Goal: Task Accomplishment & Management: Complete application form

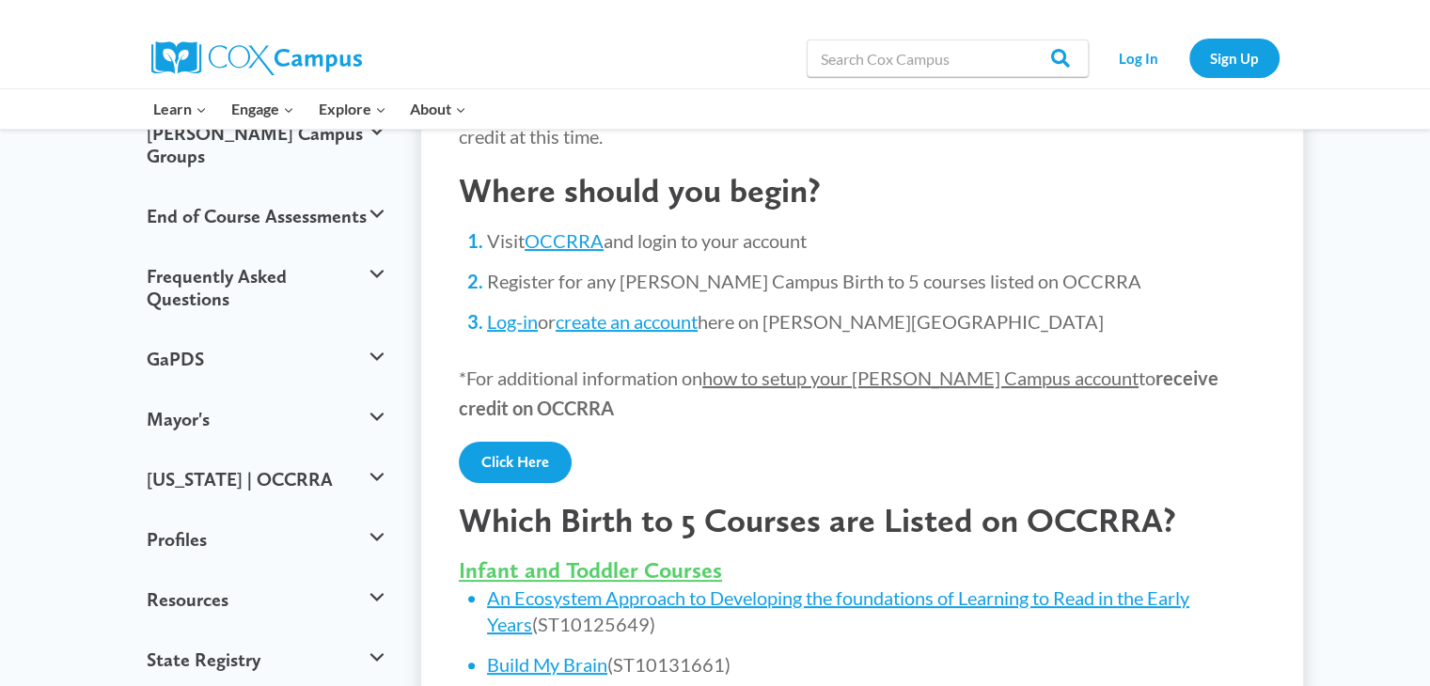
scroll to position [365, 0]
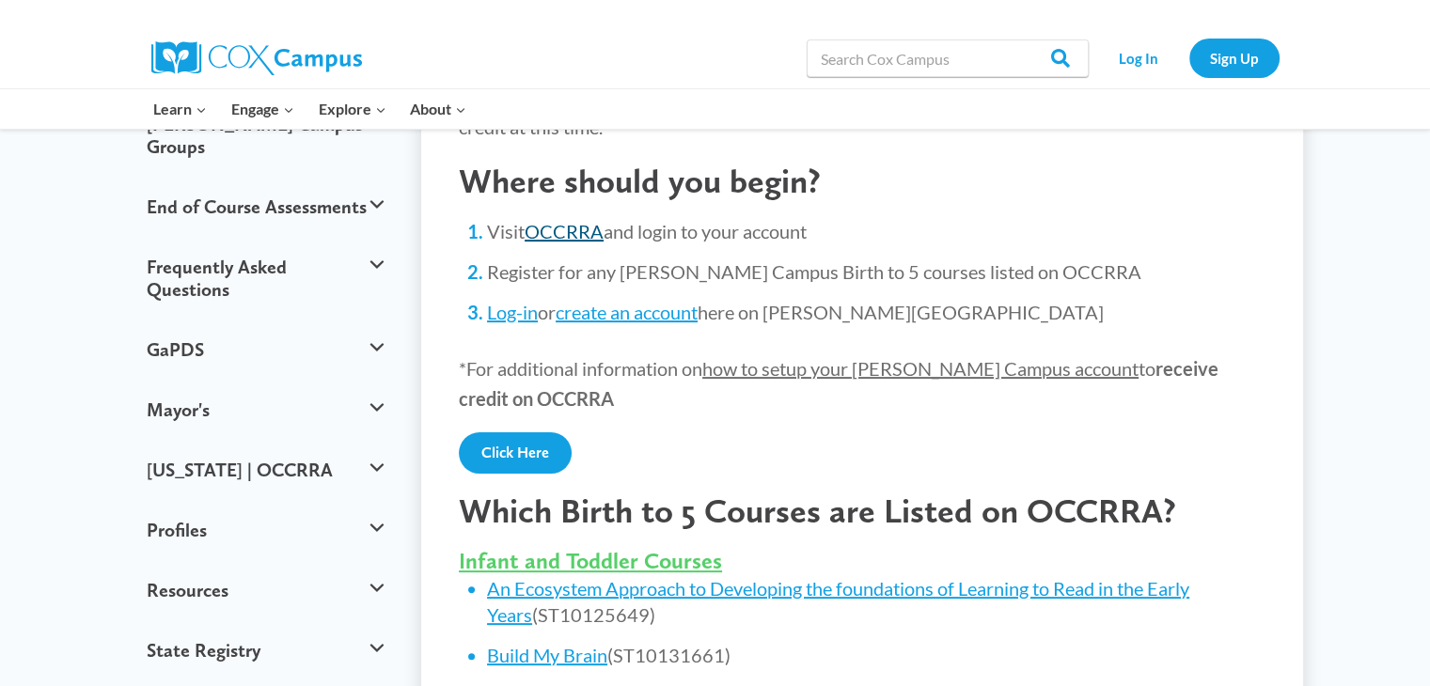
click at [587, 235] on link "OCCRRA" at bounding box center [564, 231] width 79 height 23
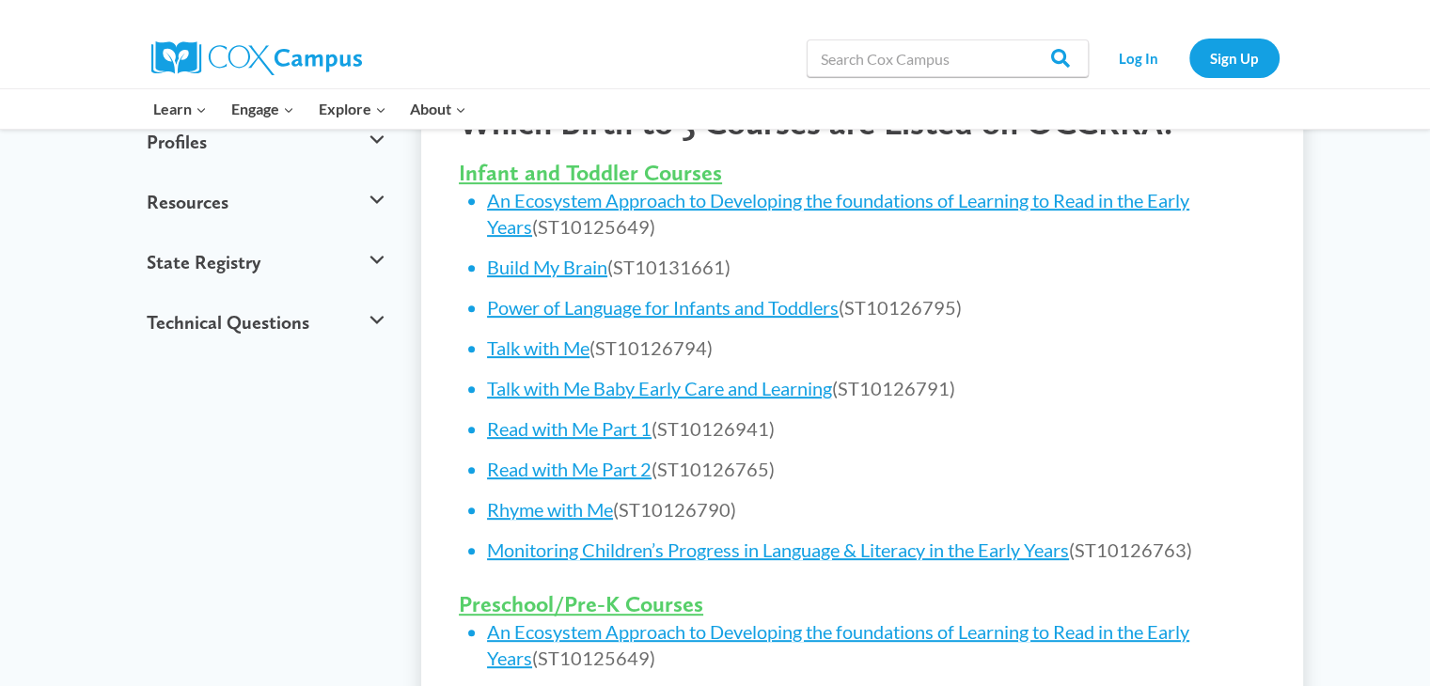
scroll to position [772, 0]
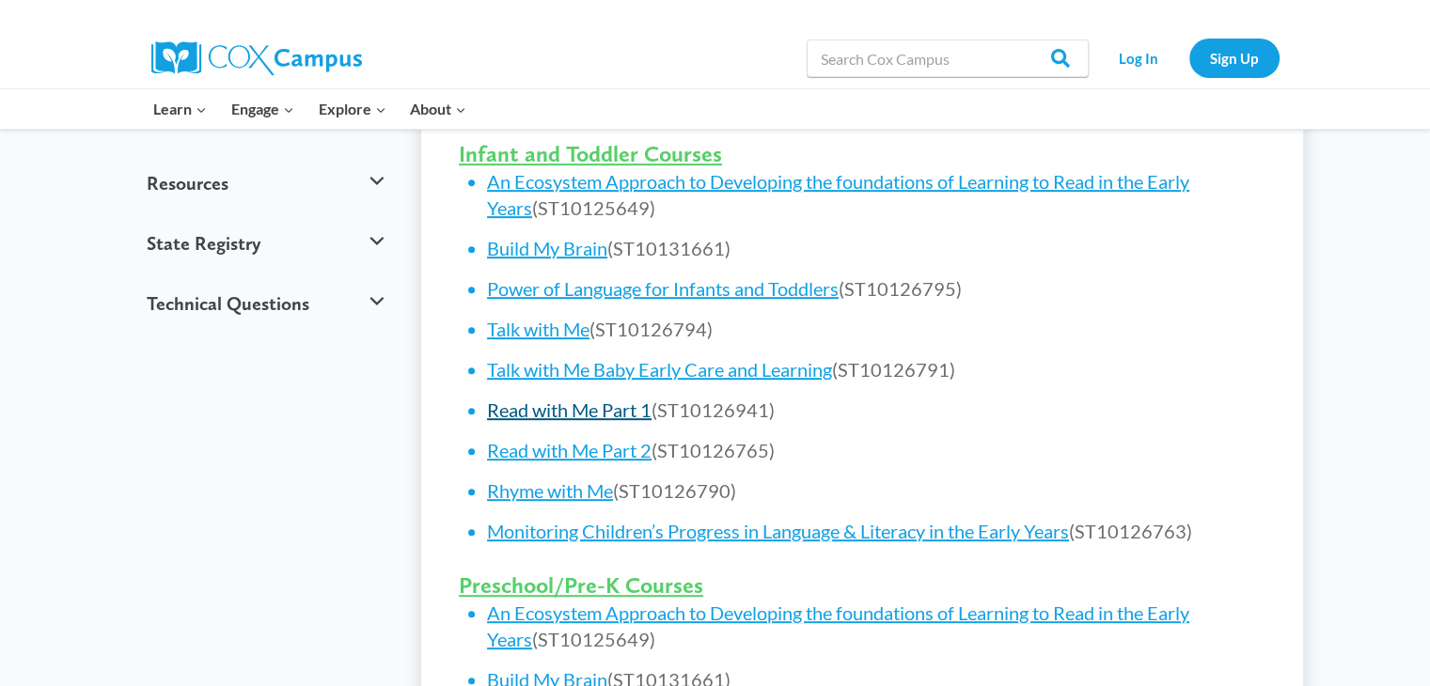
click at [605, 410] on link "Read with Me Part 1" at bounding box center [569, 410] width 165 height 23
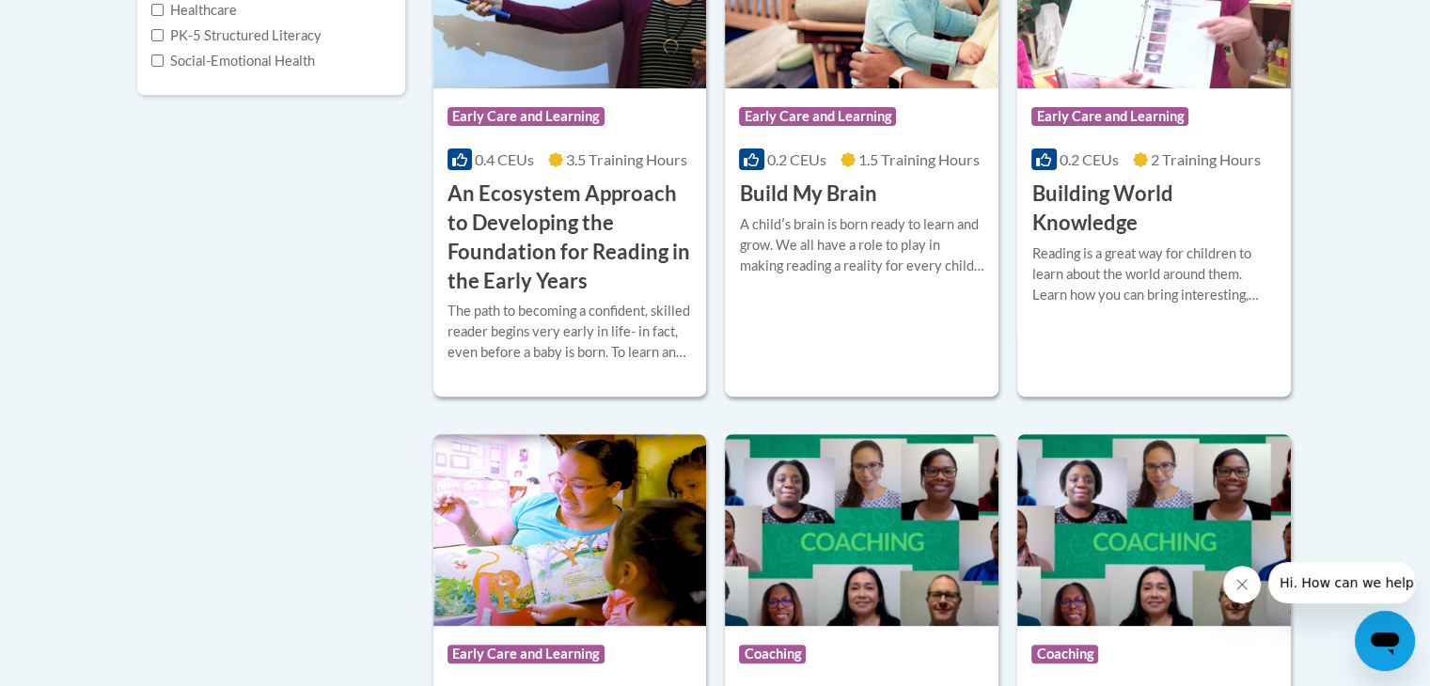
scroll to position [605, 0]
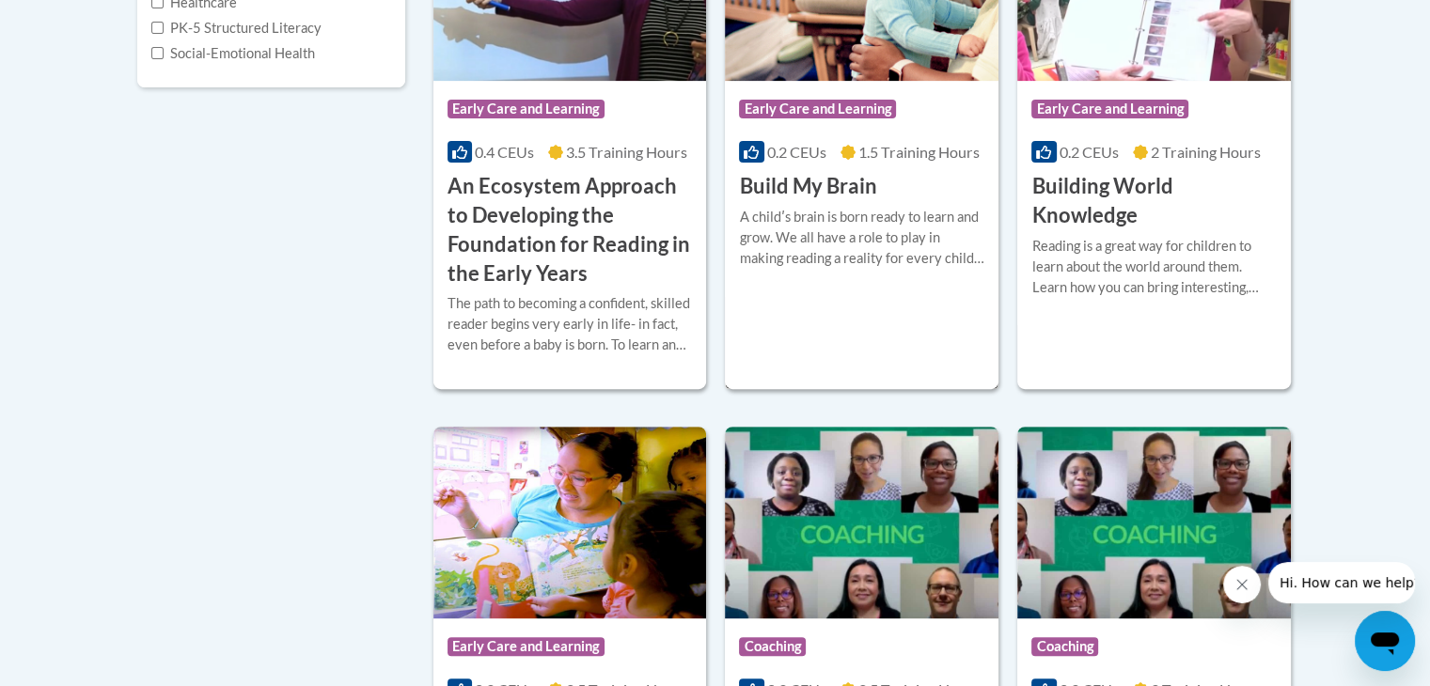
click at [908, 153] on span "1.5 Training Hours" at bounding box center [918, 152] width 121 height 18
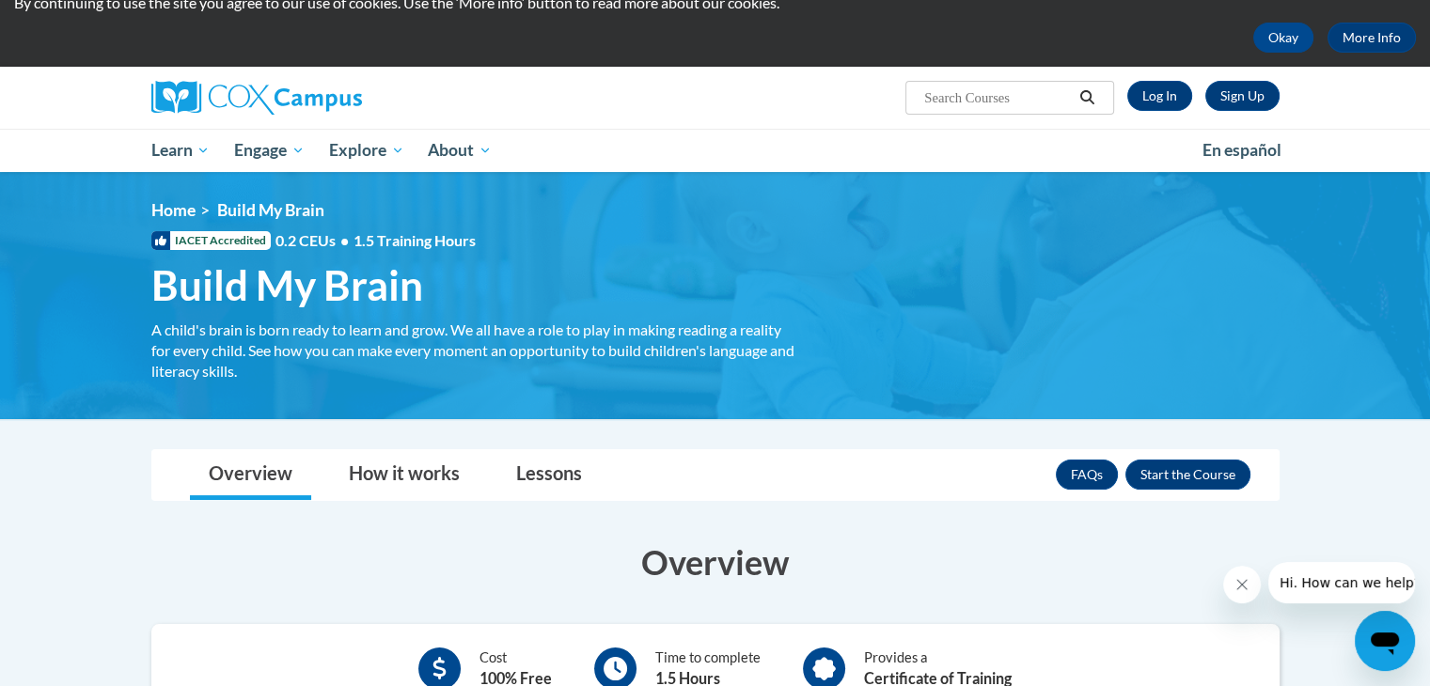
scroll to position [71, 0]
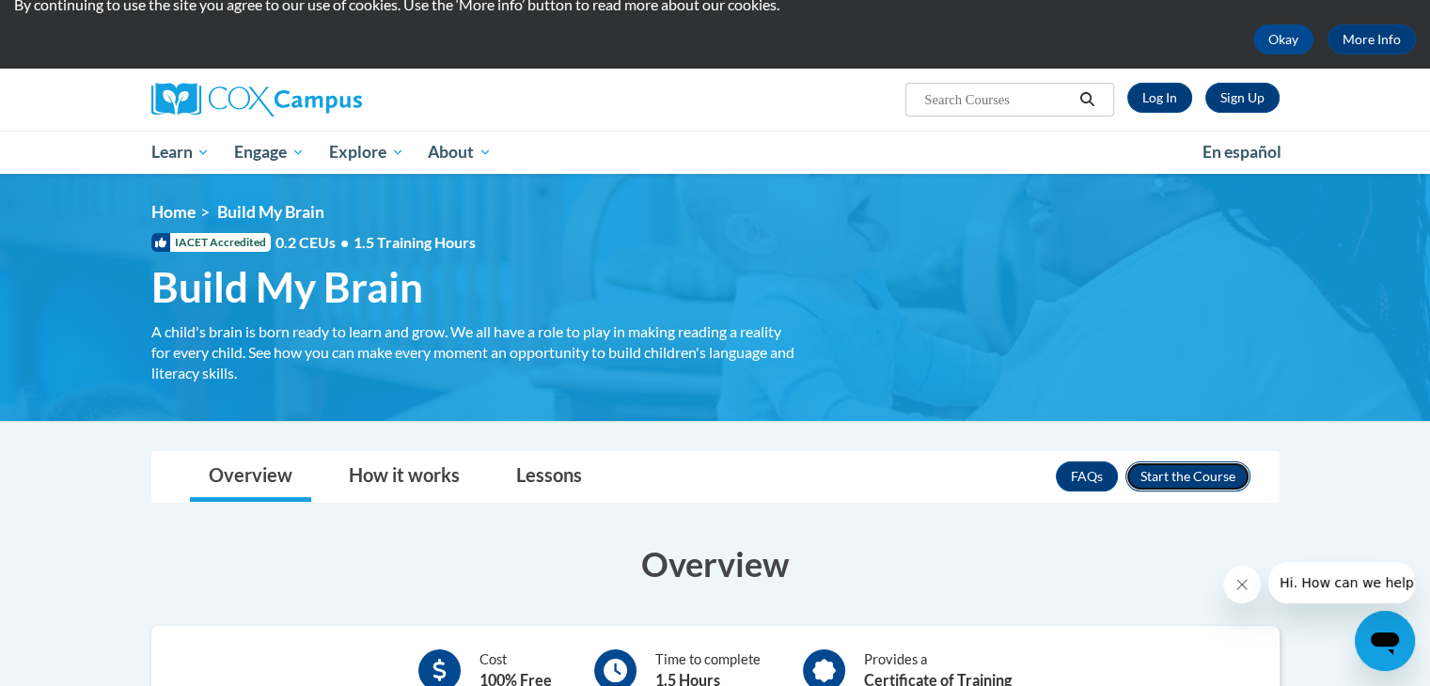
click at [1194, 479] on button "Enroll" at bounding box center [1187, 477] width 125 height 30
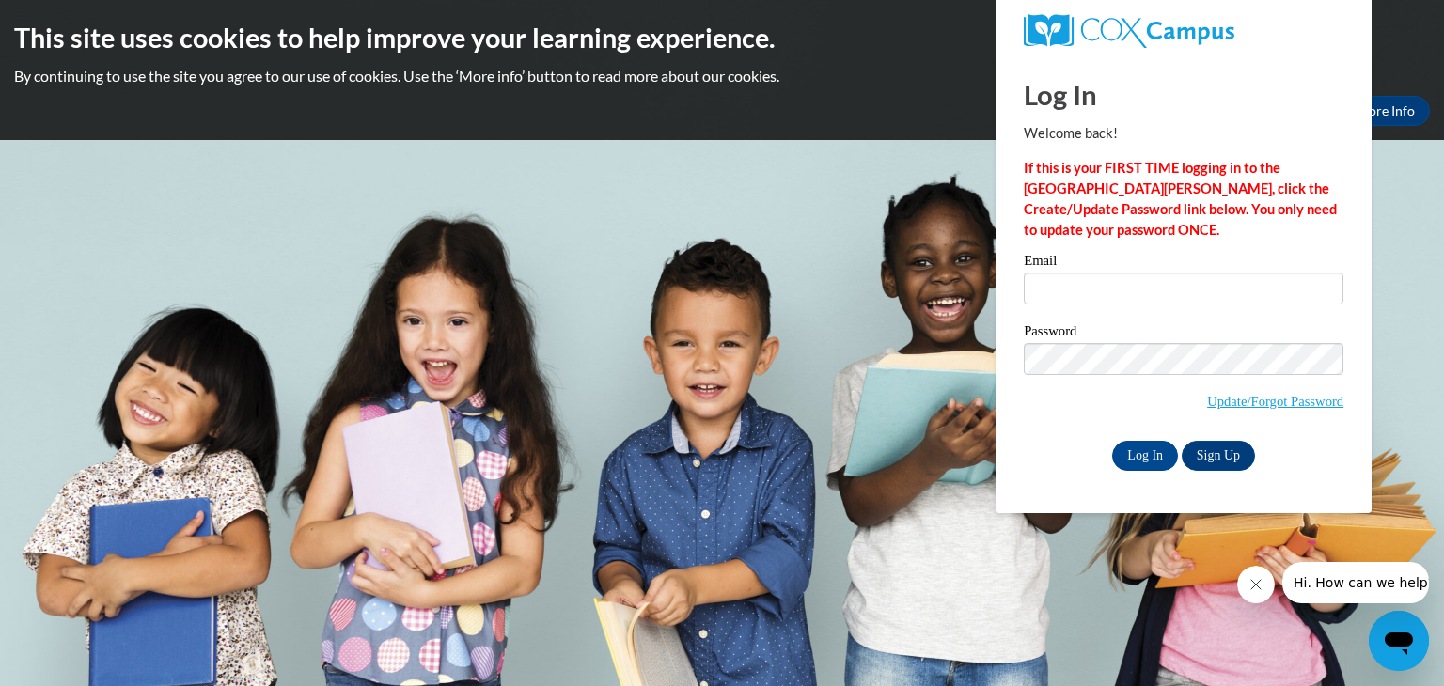
click at [1147, 197] on p "If this is your FIRST TIME logging in to the NEW Cox Campus, click the Create/U…" at bounding box center [1184, 199] width 320 height 83
click at [1046, 289] on input "Email" at bounding box center [1184, 289] width 320 height 32
click at [831, 289] on body "This site uses cookies to help improve your learning experience. By continuing …" at bounding box center [722, 343] width 1444 height 686
click at [1222, 450] on link "Sign Up" at bounding box center [1218, 456] width 73 height 30
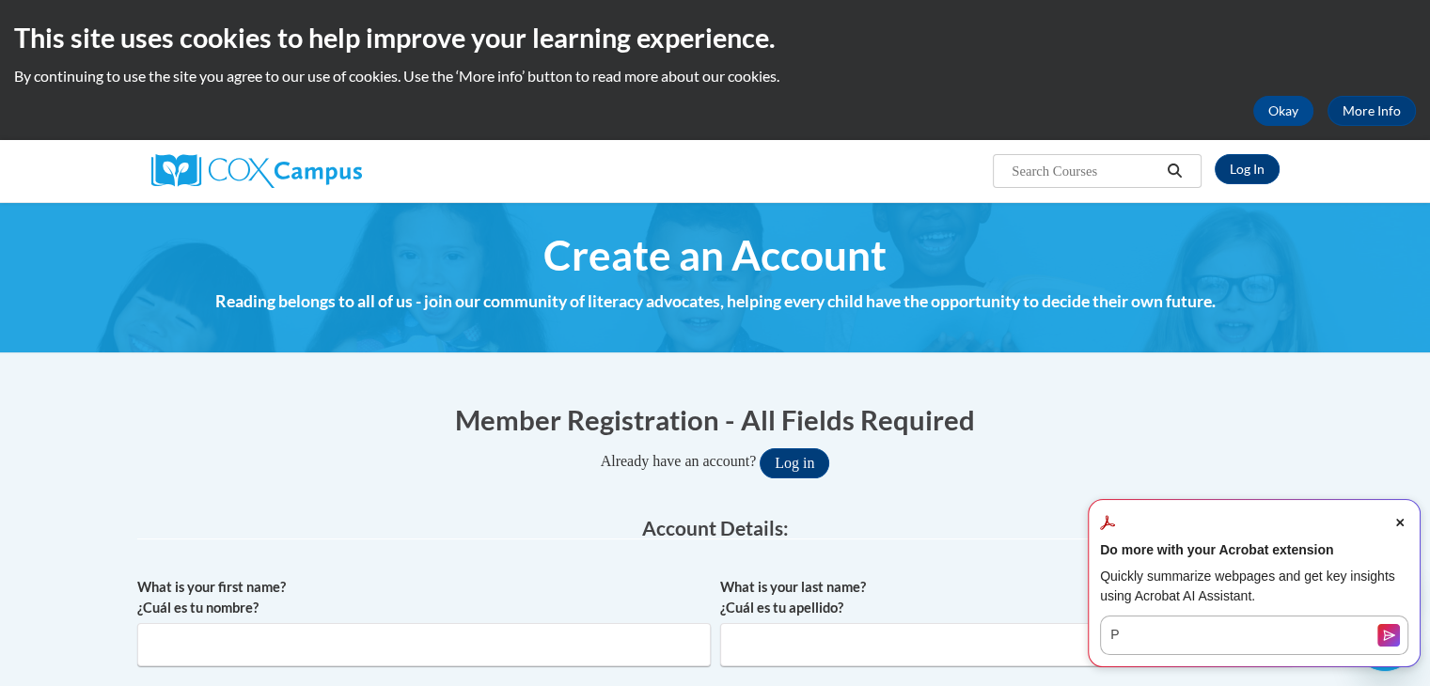
click at [1401, 520] on icon "Close Acrobat AI Assistant Dialog" at bounding box center [1400, 523] width 8 height 8
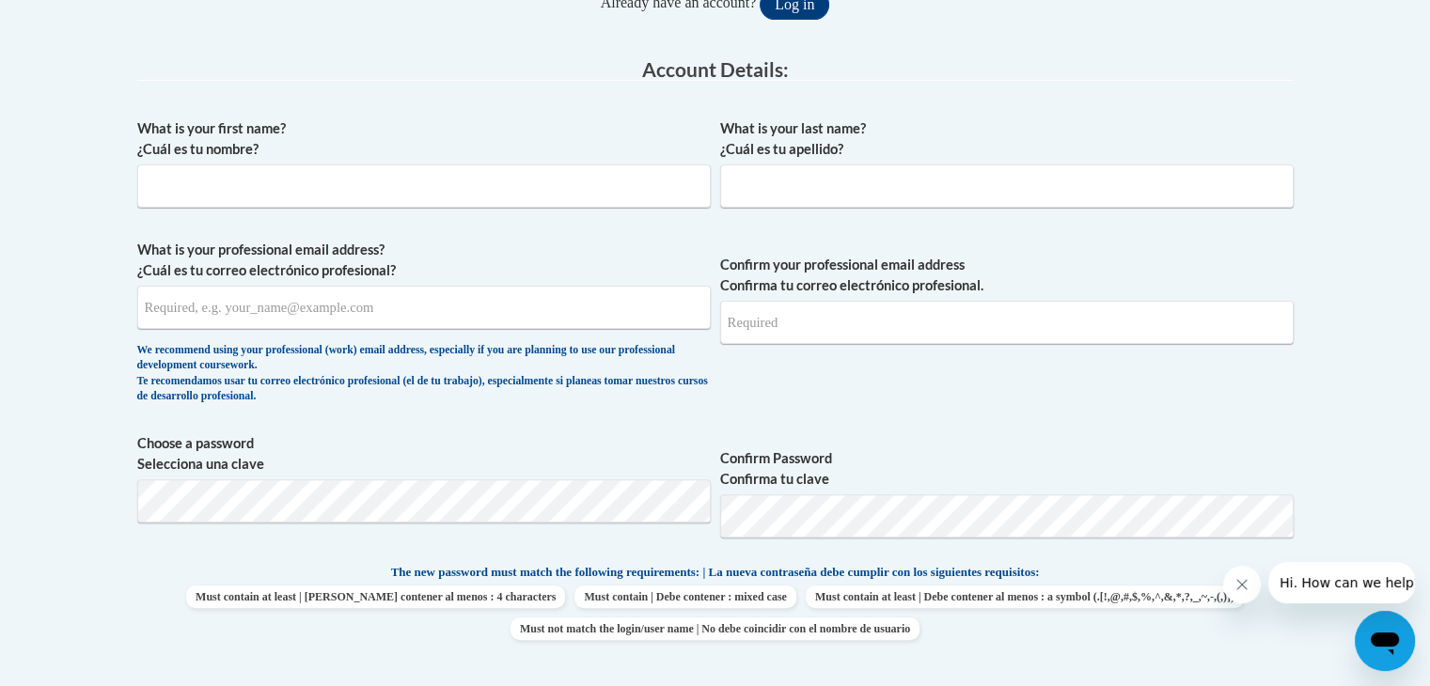
scroll to position [485, 0]
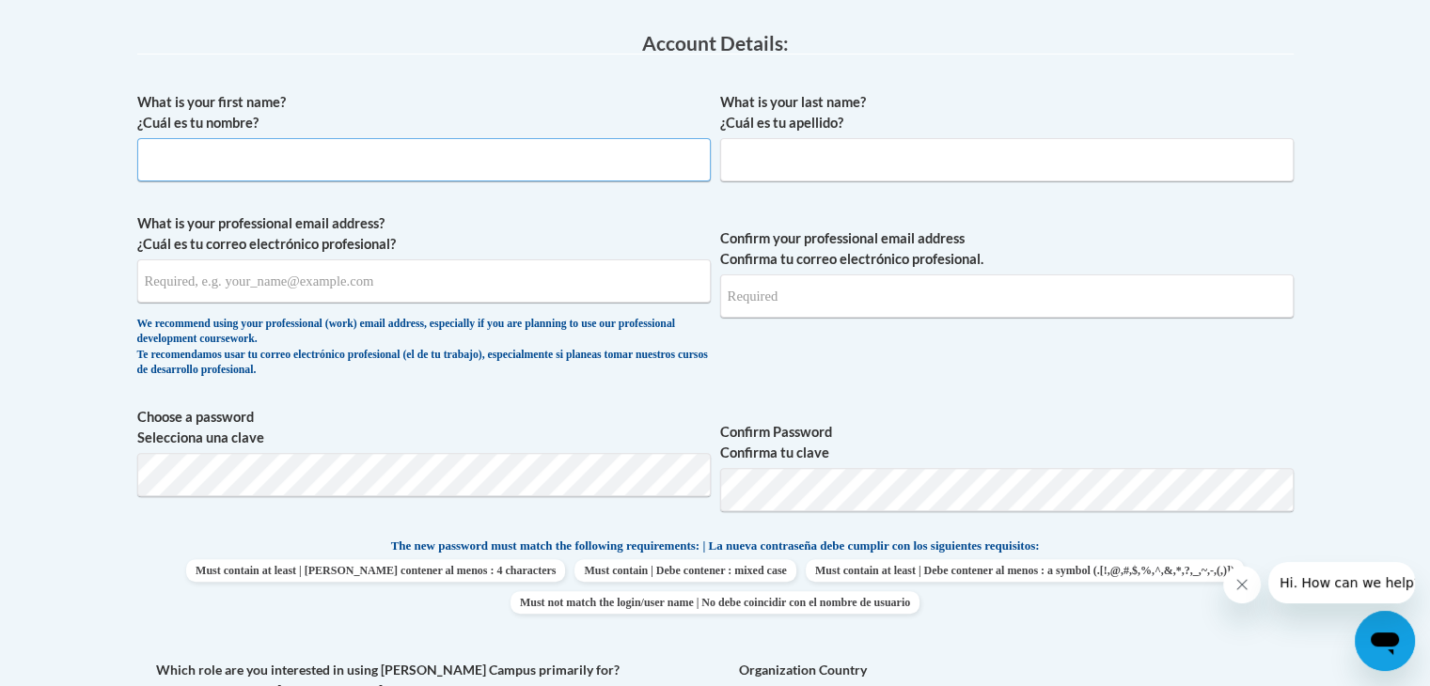
click at [162, 159] on input "What is your first name? ¿Cuál es tu nombre?" at bounding box center [423, 159] width 573 height 43
type input "[PERSON_NAME]"
click at [779, 160] on input "What is your last name? ¿Cuál es tu apellido?" at bounding box center [1006, 159] width 573 height 43
type input "[PERSON_NAME]"
click at [180, 289] on input "What is your professional email address? ¿Cuál es tu correo electrónico profesi…" at bounding box center [423, 280] width 573 height 43
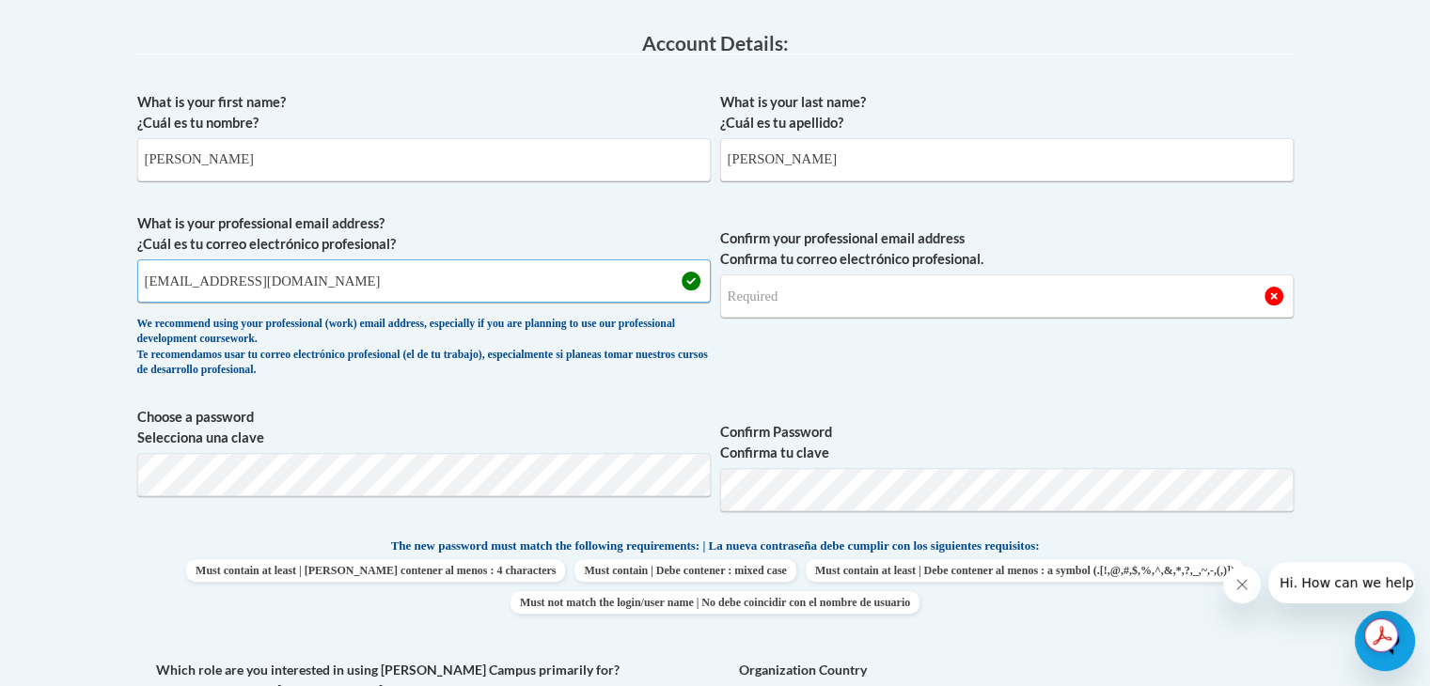
type input "[EMAIL_ADDRESS][DOMAIN_NAME]"
click at [763, 300] on input "Confirm your professional email address Confirma tu correo electrónico profesio…" at bounding box center [1006, 296] width 573 height 43
type input "[EMAIL_ADDRESS][DOMAIN_NAME]"
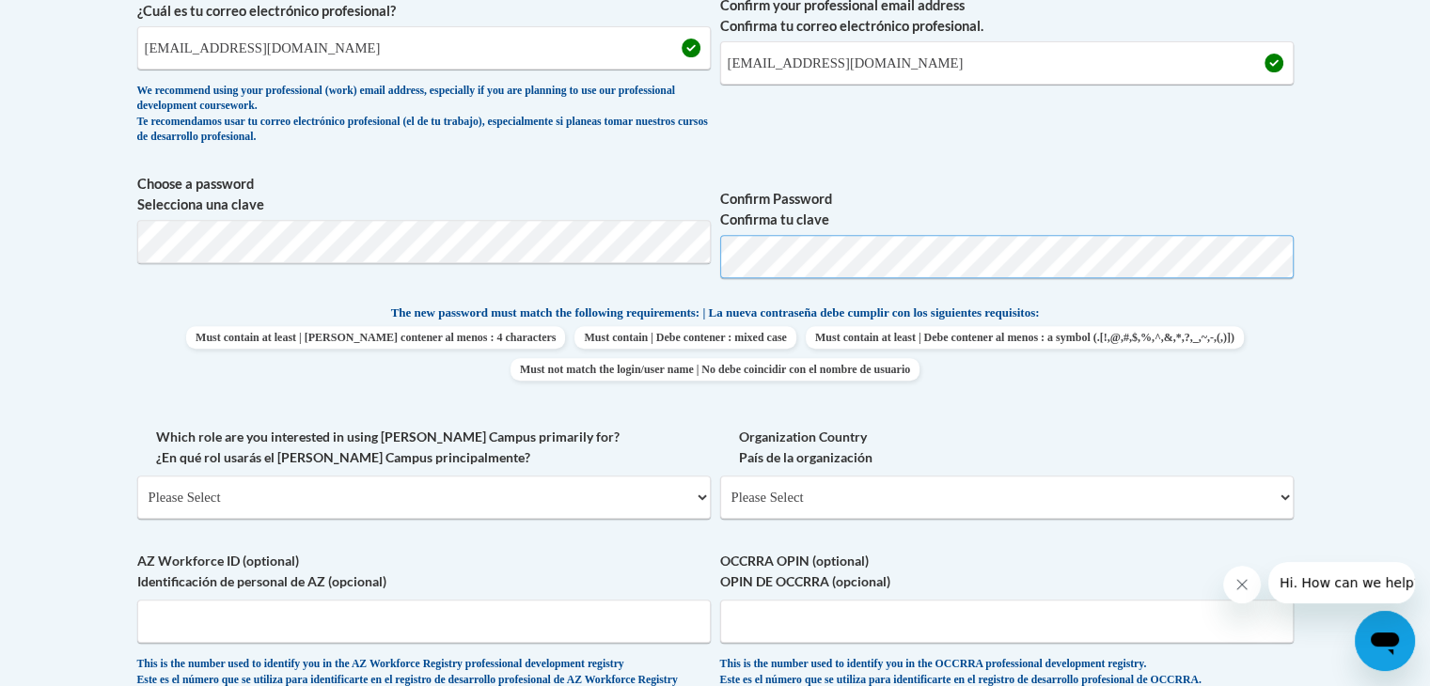
scroll to position [706, 0]
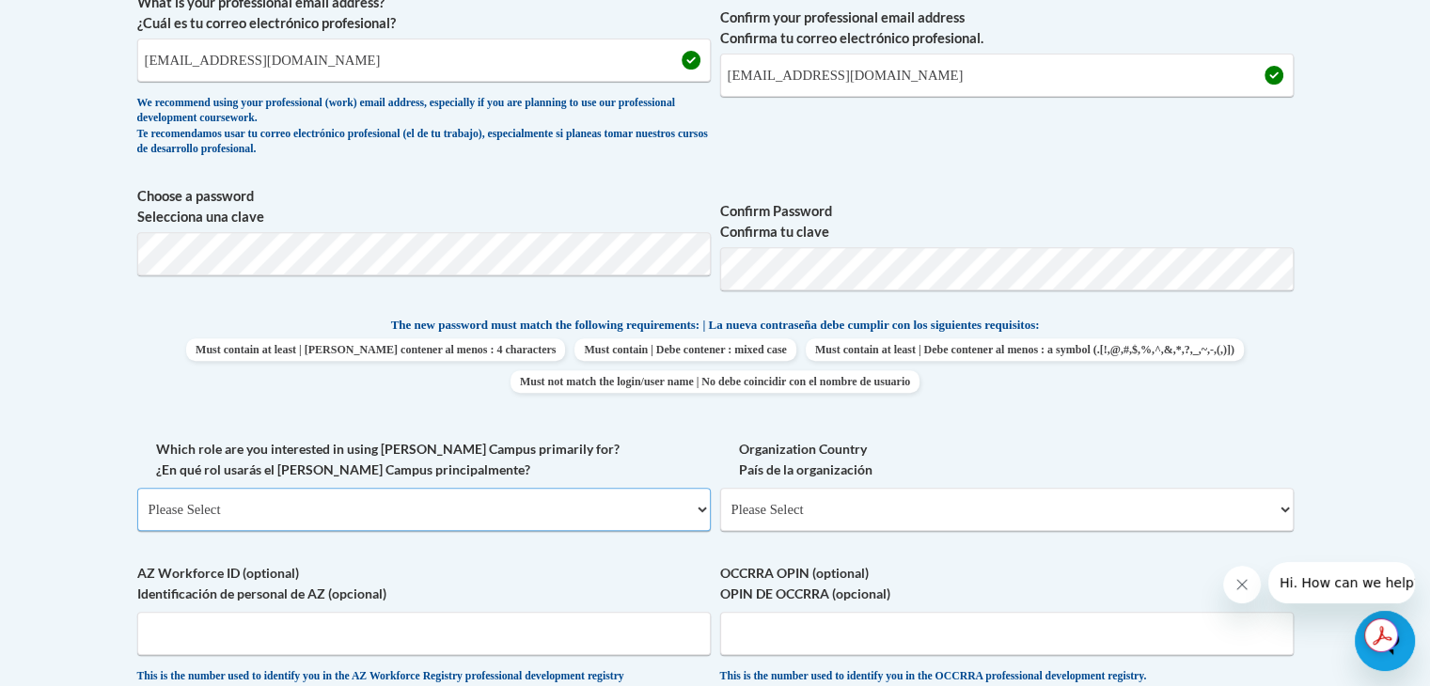
click at [700, 509] on select "Please Select College/University | Colegio/Universidad Community/Nonprofit Part…" at bounding box center [423, 509] width 573 height 43
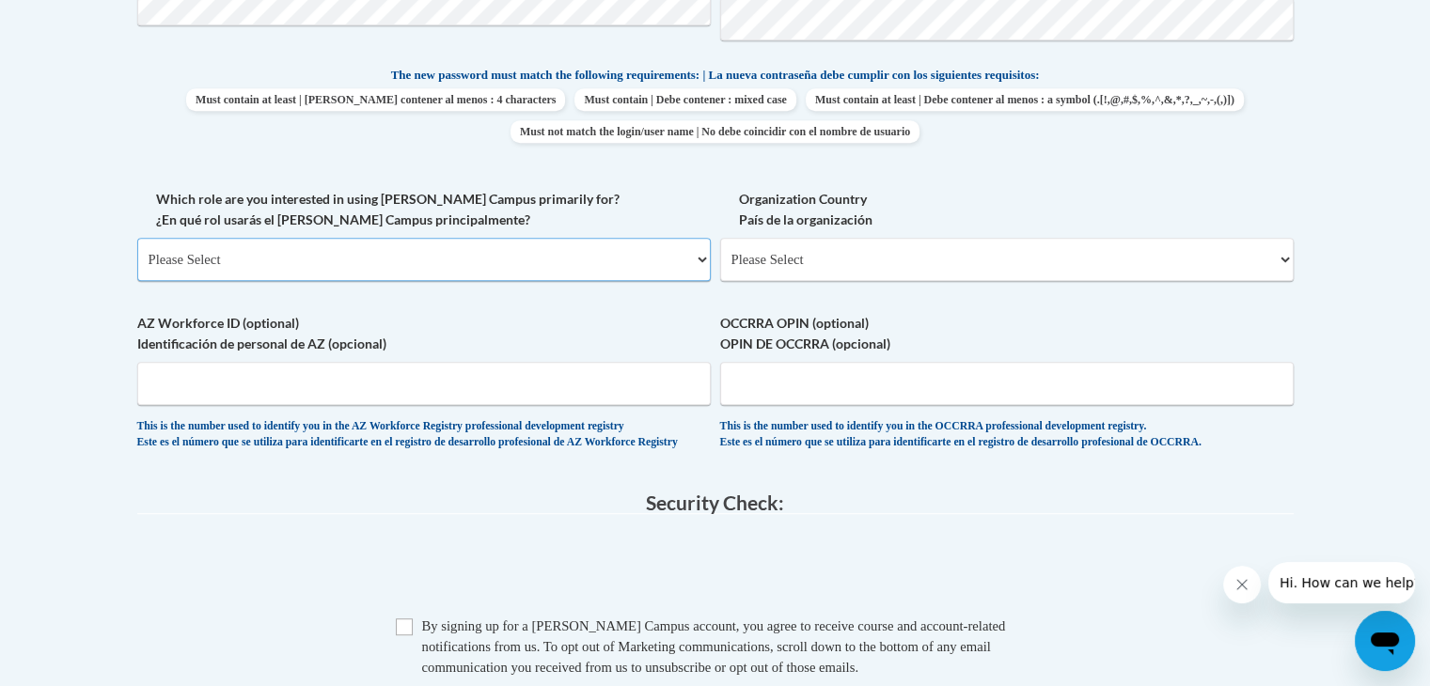
scroll to position [959, 0]
click at [699, 249] on select "Please Select College/University | Colegio/Universidad Community/Nonprofit Part…" at bounding box center [423, 256] width 573 height 43
select select "fbf2d438-af2f-41f8-98f1-81c410e29de3"
click at [137, 235] on select "Please Select College/University | Colegio/Universidad Community/Nonprofit Part…" at bounding box center [423, 256] width 573 height 43
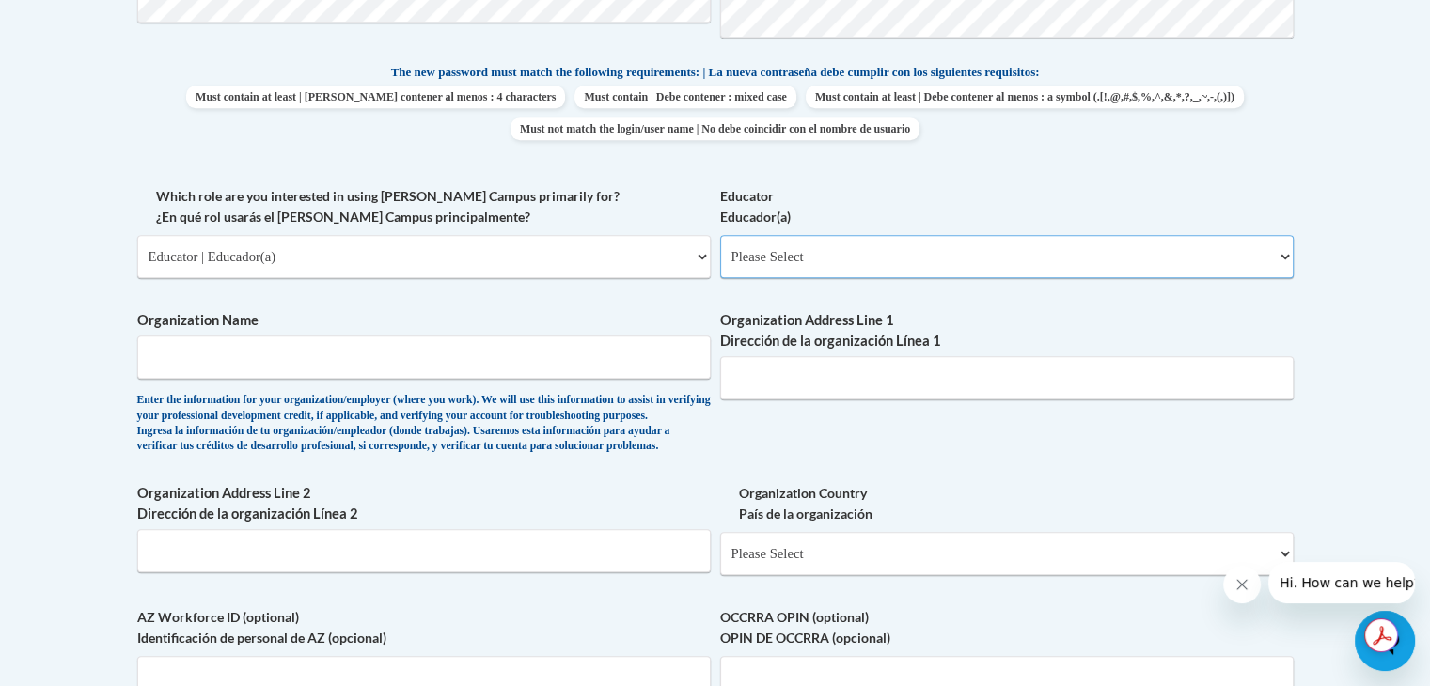
click at [1289, 257] on select "Please Select Early Learning/Daycare Teacher/Family Home Care Provider | Maestr…" at bounding box center [1006, 256] width 573 height 43
select select "5e2af403-4f2c-4e49-a02f-103e55d7b75b"
click at [720, 235] on select "Please Select Early Learning/Daycare Teacher/Family Home Care Provider | Maestr…" at bounding box center [1006, 256] width 573 height 43
click at [162, 348] on input "Organization Name" at bounding box center [423, 357] width 573 height 43
type input "Great Expectation Childcare"
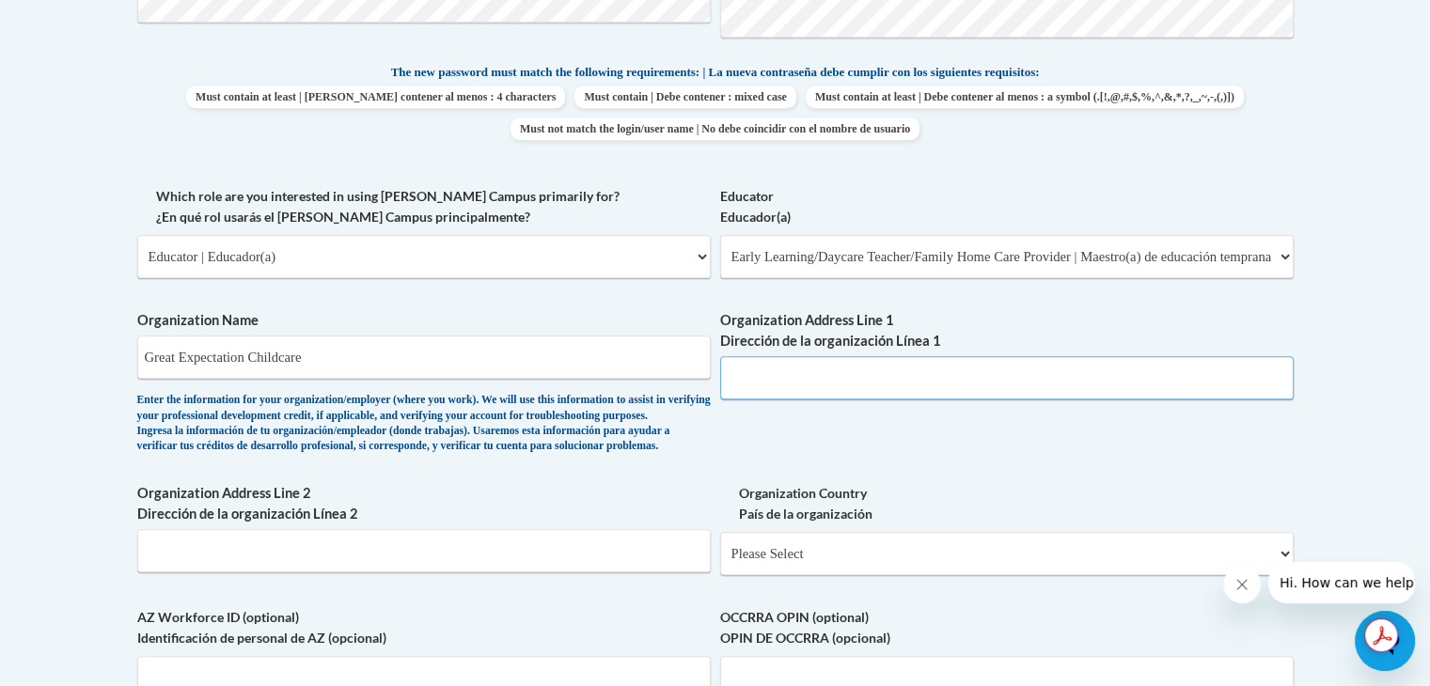
click at [765, 388] on input "Organization Address Line 1 Dirección de la organización Línea 1" at bounding box center [1006, 377] width 573 height 43
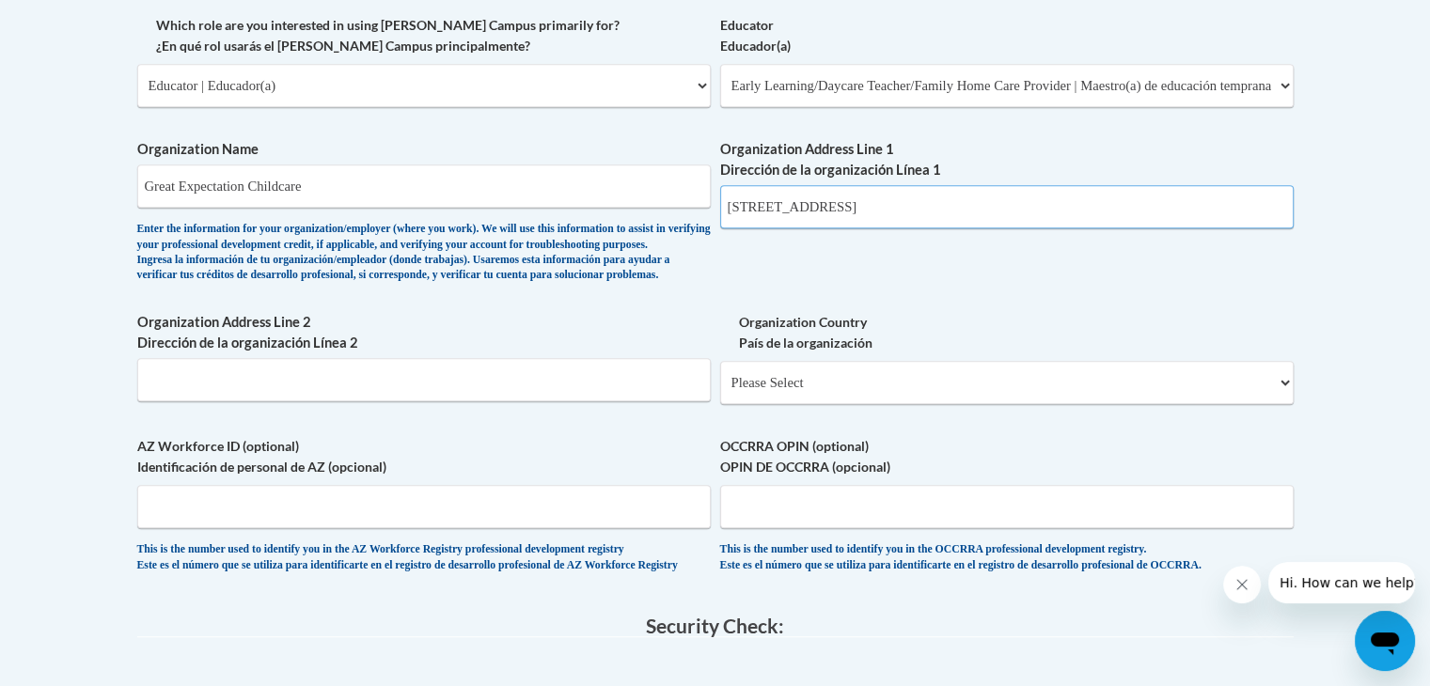
scroll to position [1136, 0]
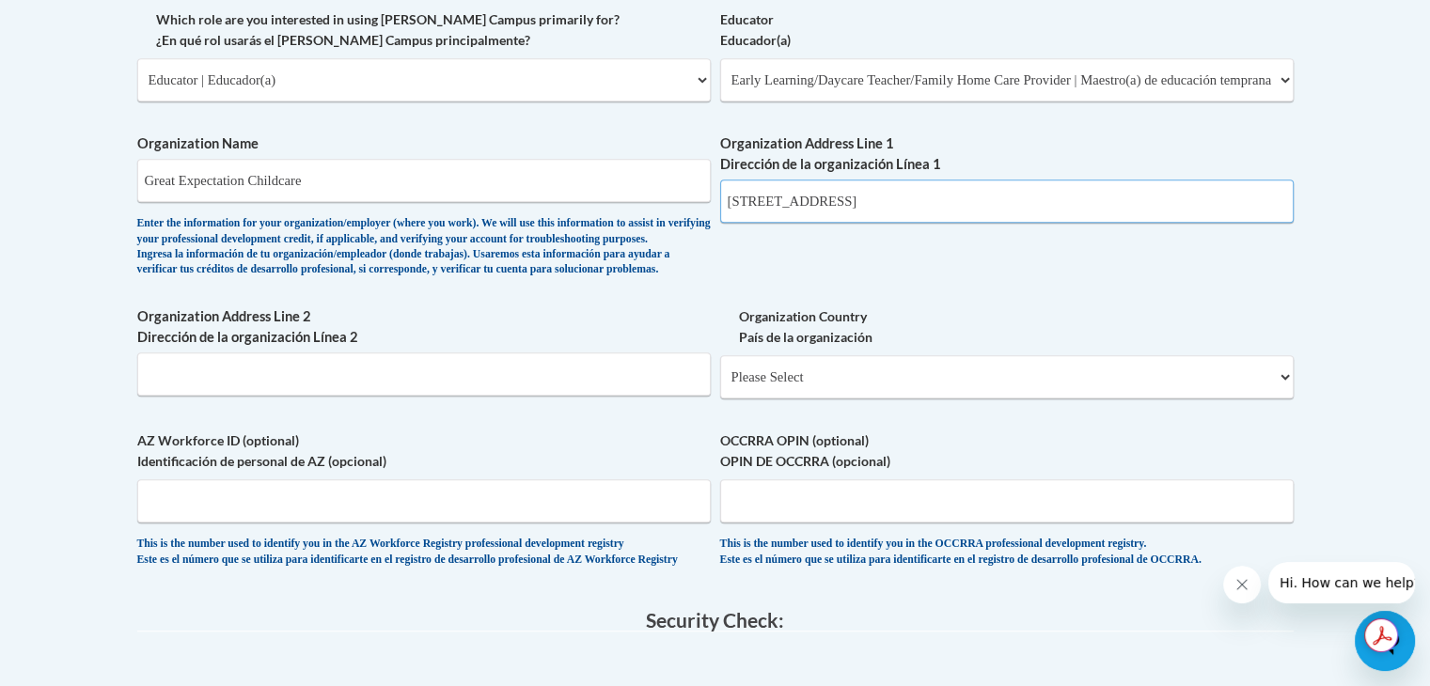
type input "[STREET_ADDRESS]"
click at [1287, 399] on select "Please Select [GEOGRAPHIC_DATA] | [GEOGRAPHIC_DATA] Outside of [GEOGRAPHIC_DATA…" at bounding box center [1006, 376] width 573 height 43
select select "ad49bcad-a171-4b2e-b99c-48b446064914"
click at [720, 384] on select "Please Select [GEOGRAPHIC_DATA] | [GEOGRAPHIC_DATA] Outside of [GEOGRAPHIC_DATA…" at bounding box center [1006, 376] width 573 height 43
select select
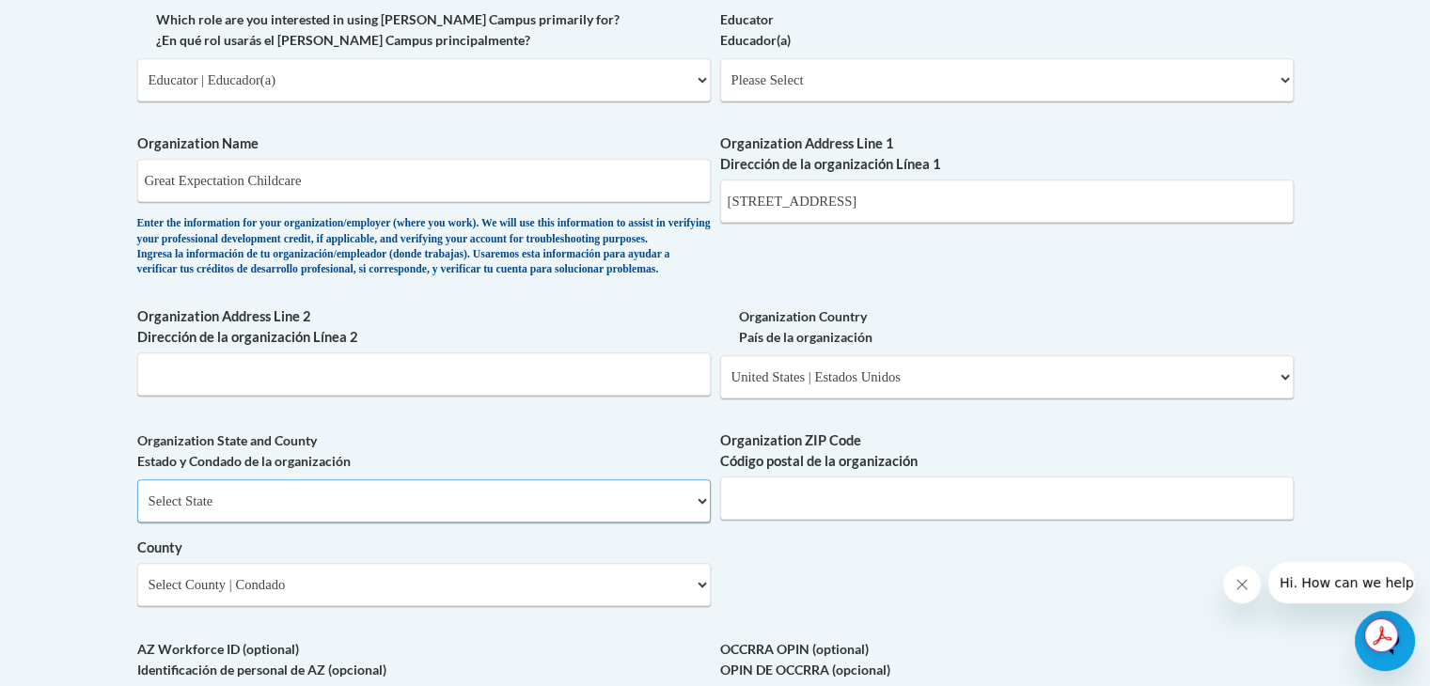
click at [699, 523] on select "Select State [US_STATE] [US_STATE] [US_STATE] [US_STATE] [US_STATE] [US_STATE] …" at bounding box center [423, 500] width 573 height 43
select select "[US_STATE]"
click at [137, 510] on select "Select State [US_STATE] [US_STATE] [US_STATE] [US_STATE] [US_STATE] [US_STATE] …" at bounding box center [423, 500] width 573 height 43
click at [839, 520] on input "Organization ZIP Code Código postal de la organización" at bounding box center [1006, 498] width 573 height 43
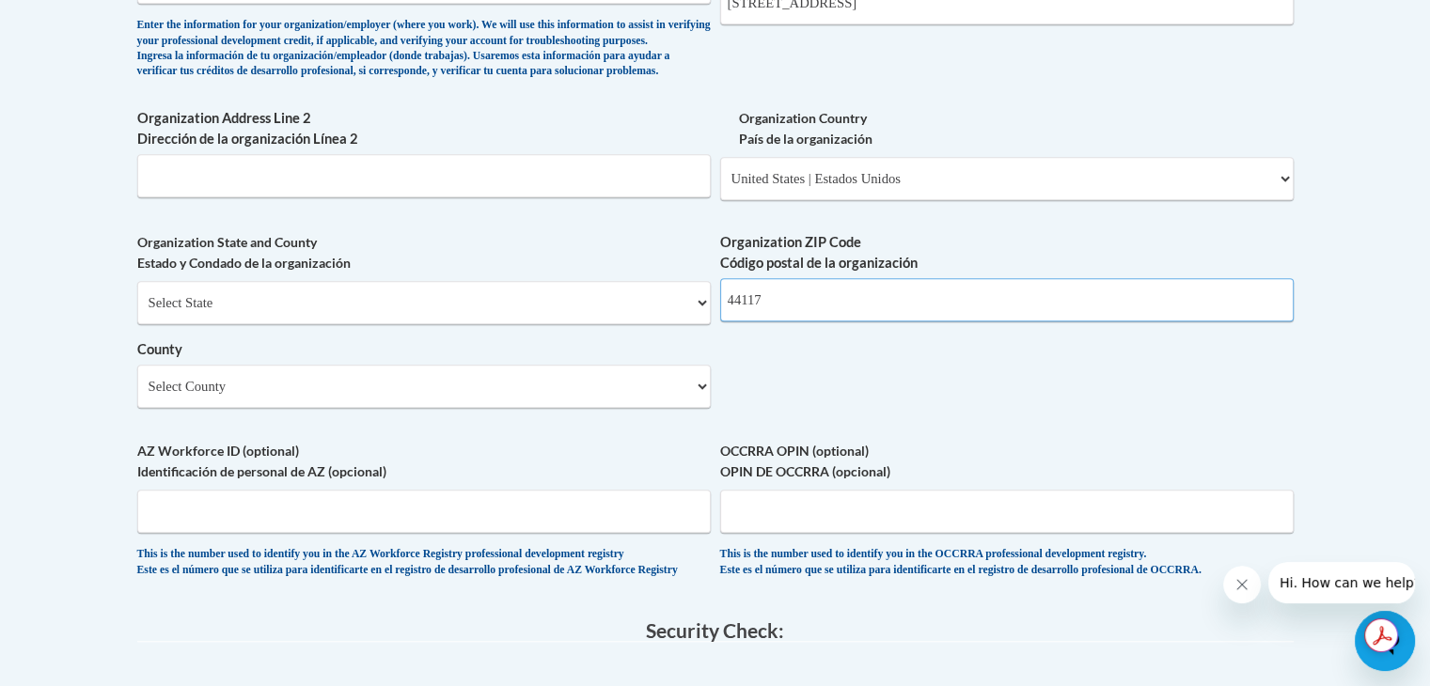
scroll to position [1354, 0]
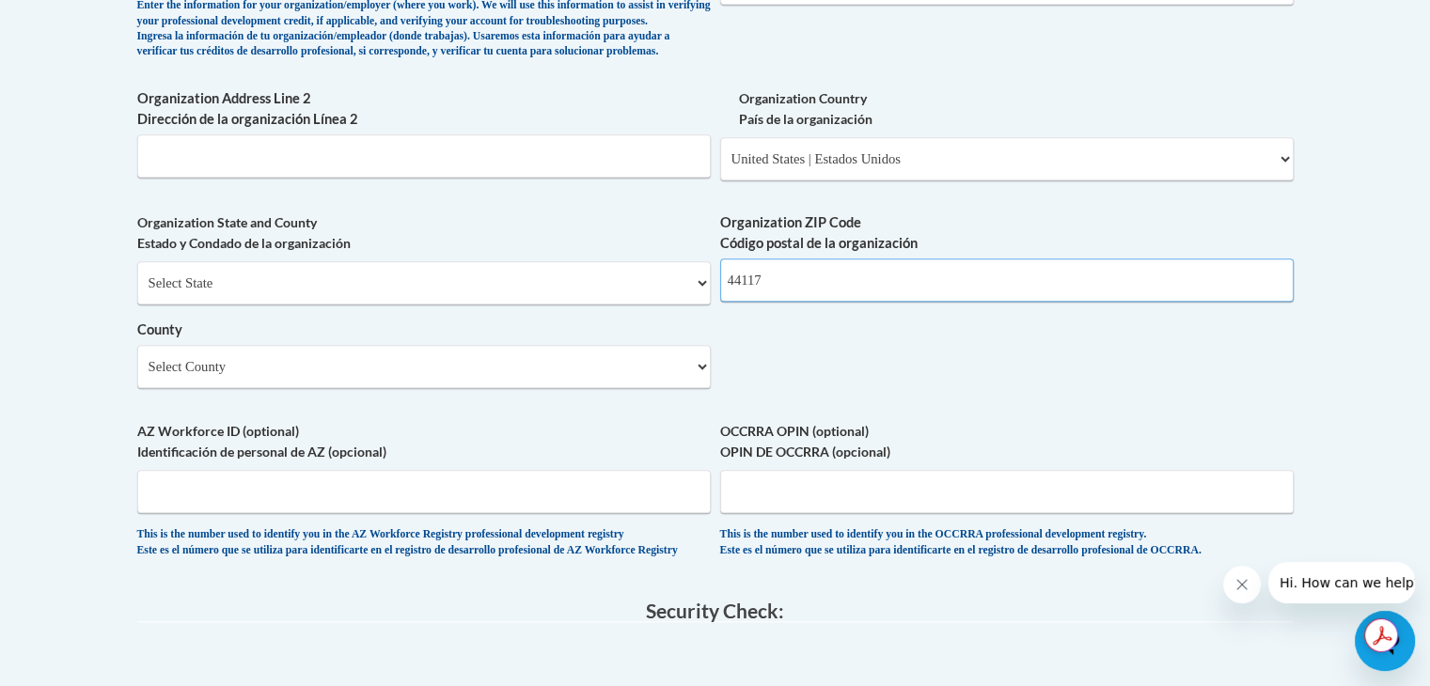
type input "44117"
click at [702, 388] on select "Select County [PERSON_NAME][GEOGRAPHIC_DATA] [GEOGRAPHIC_DATA] [GEOGRAPHIC_DATA…" at bounding box center [423, 366] width 573 height 43
select select "Cuyahoga"
click at [137, 376] on select "Select County [PERSON_NAME][GEOGRAPHIC_DATA] [GEOGRAPHIC_DATA] [GEOGRAPHIC_DATA…" at bounding box center [423, 366] width 573 height 43
click at [752, 513] on input "OCCRRA OPIN (optional) OPIN DE OCCRRA (opcional)" at bounding box center [1006, 491] width 573 height 43
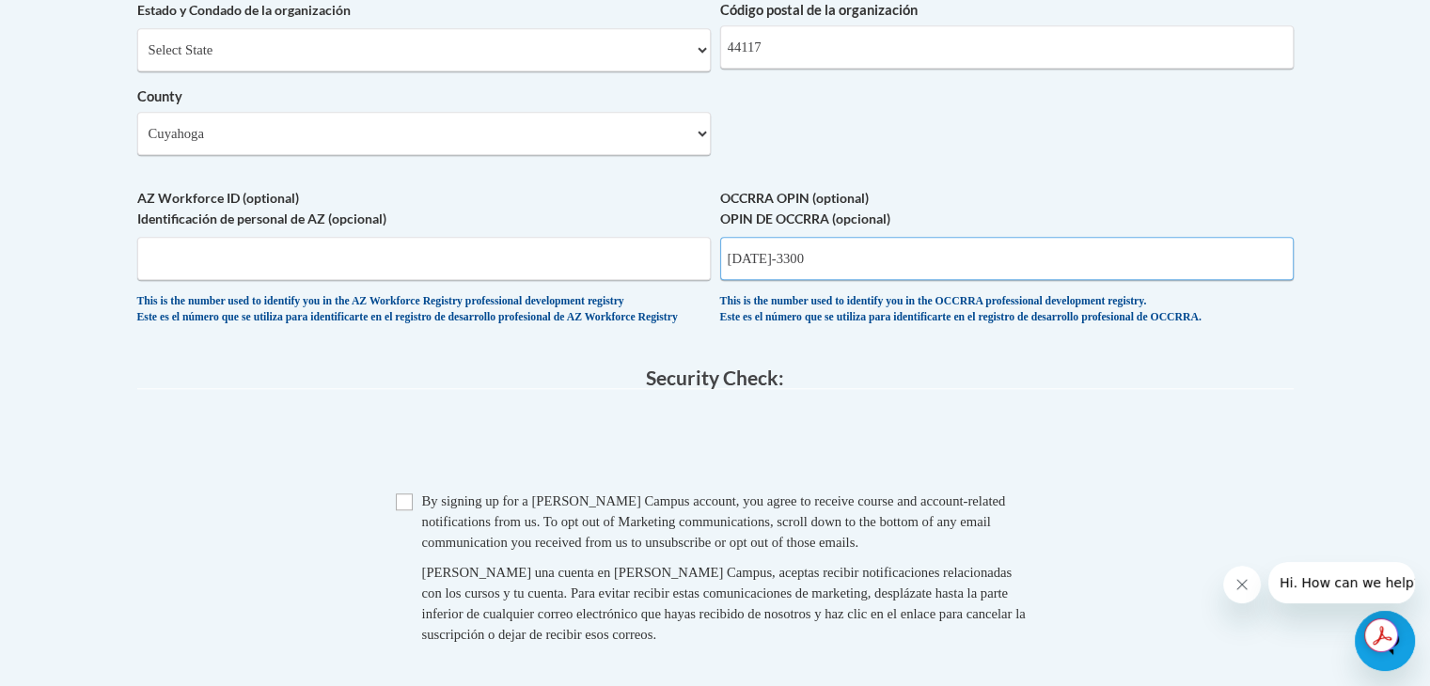
scroll to position [1609, 0]
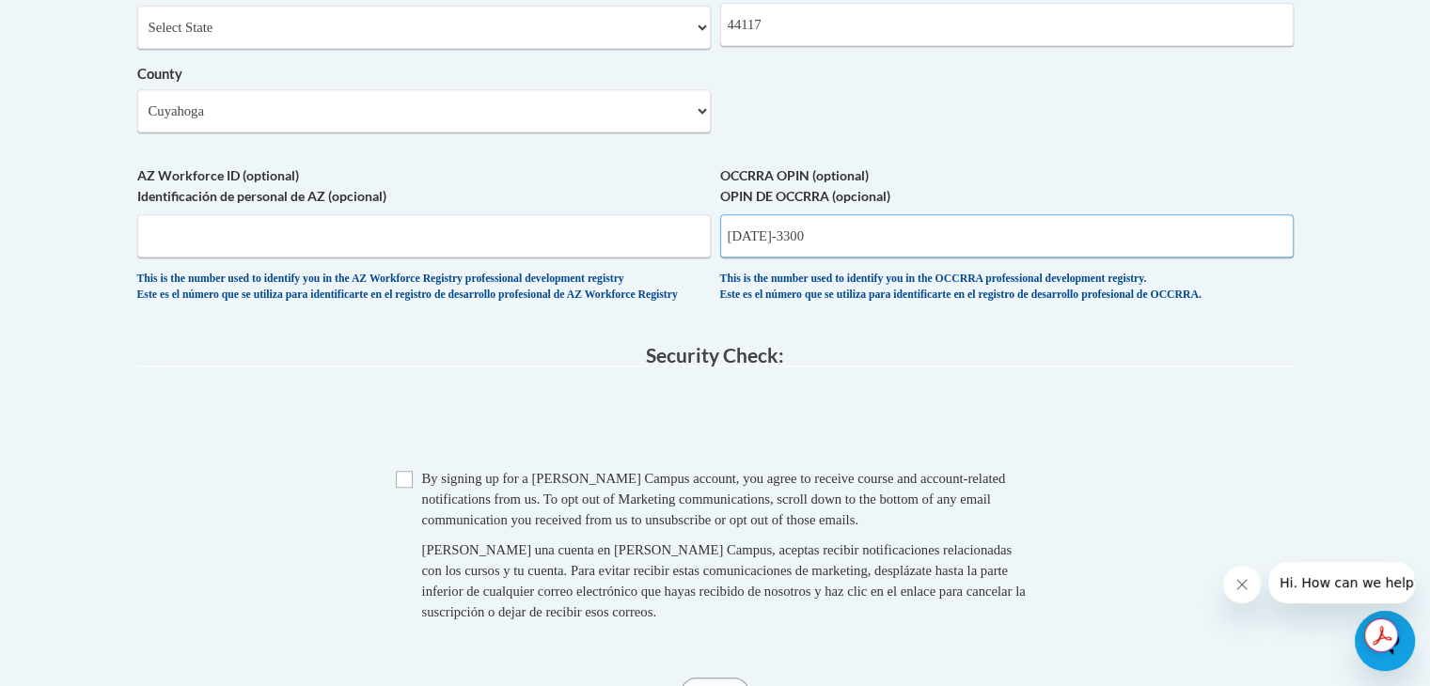
type input "[DATE]-3300"
click at [410, 488] on input "Checkbox" at bounding box center [404, 479] width 17 height 17
checkbox input "true"
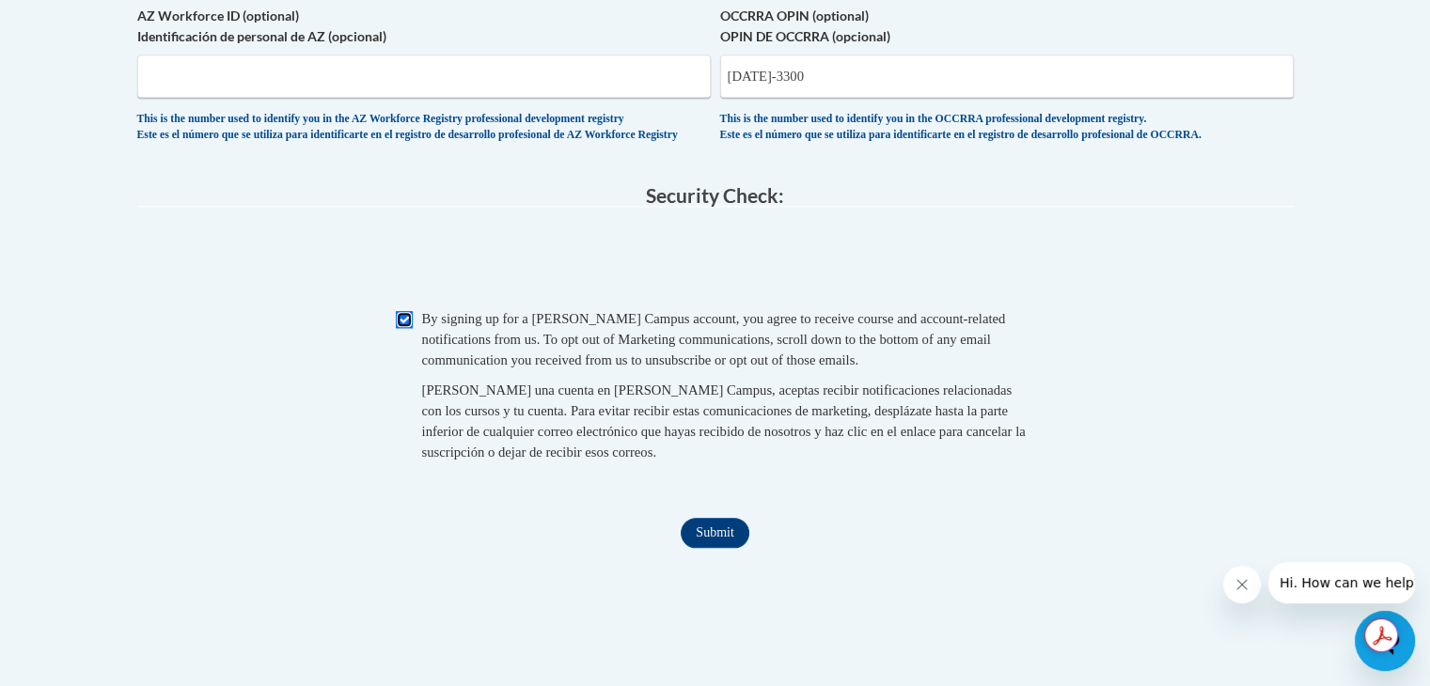
scroll to position [1792, 0]
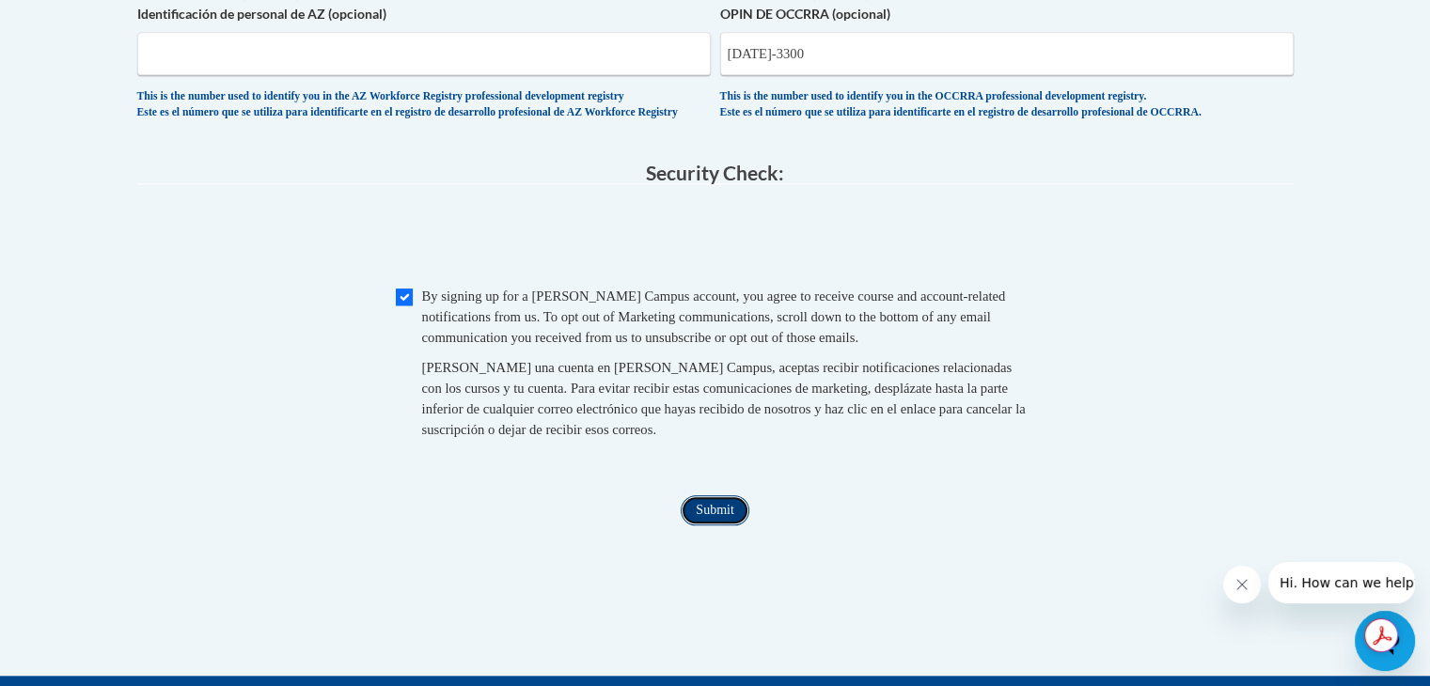
click at [725, 526] on input "Submit" at bounding box center [715, 510] width 68 height 30
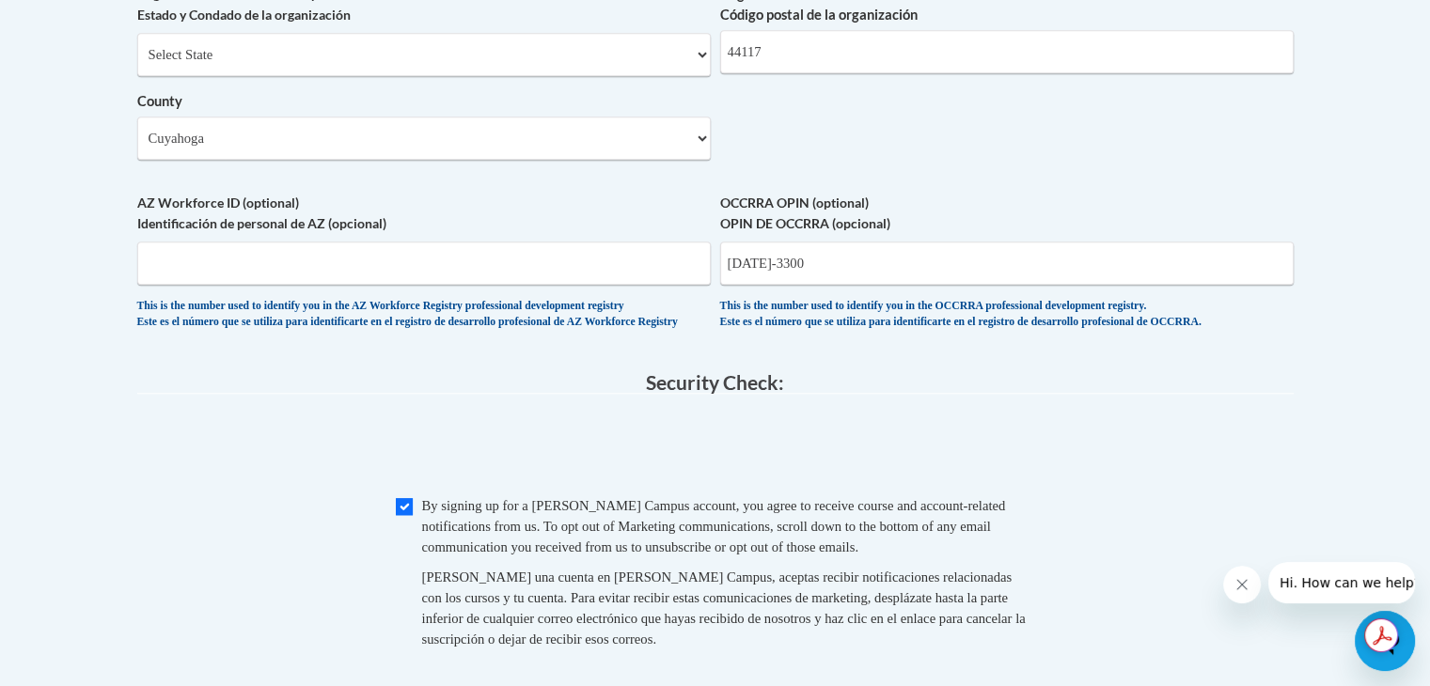
scroll to position [1705, 0]
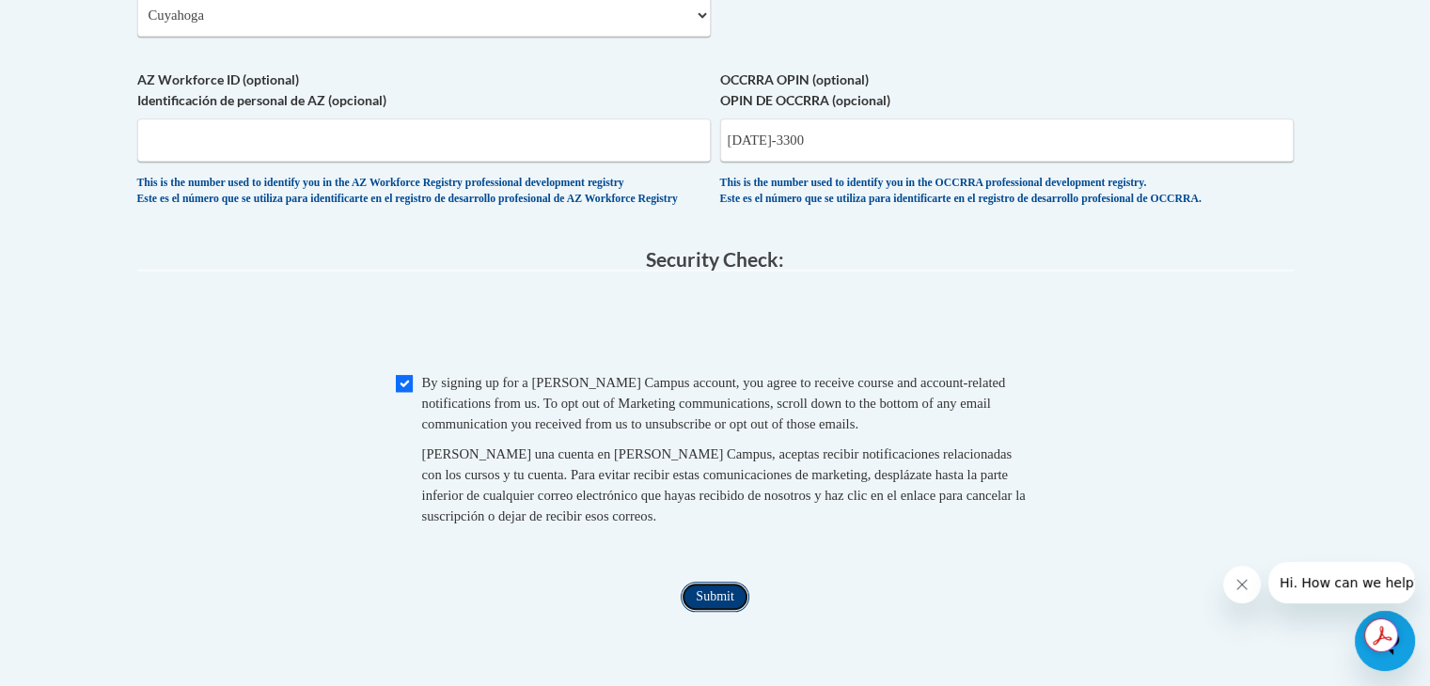
click at [711, 612] on input "Submit" at bounding box center [715, 597] width 68 height 30
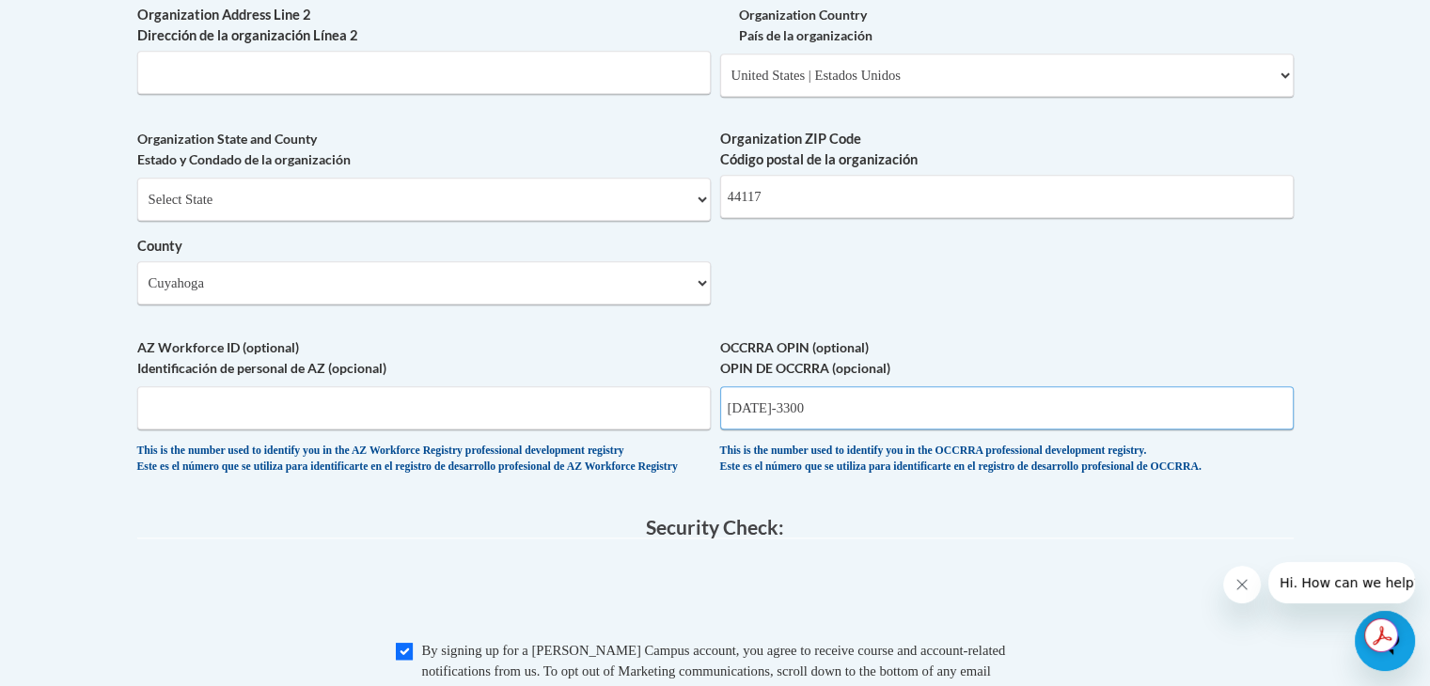
scroll to position [1399, 0]
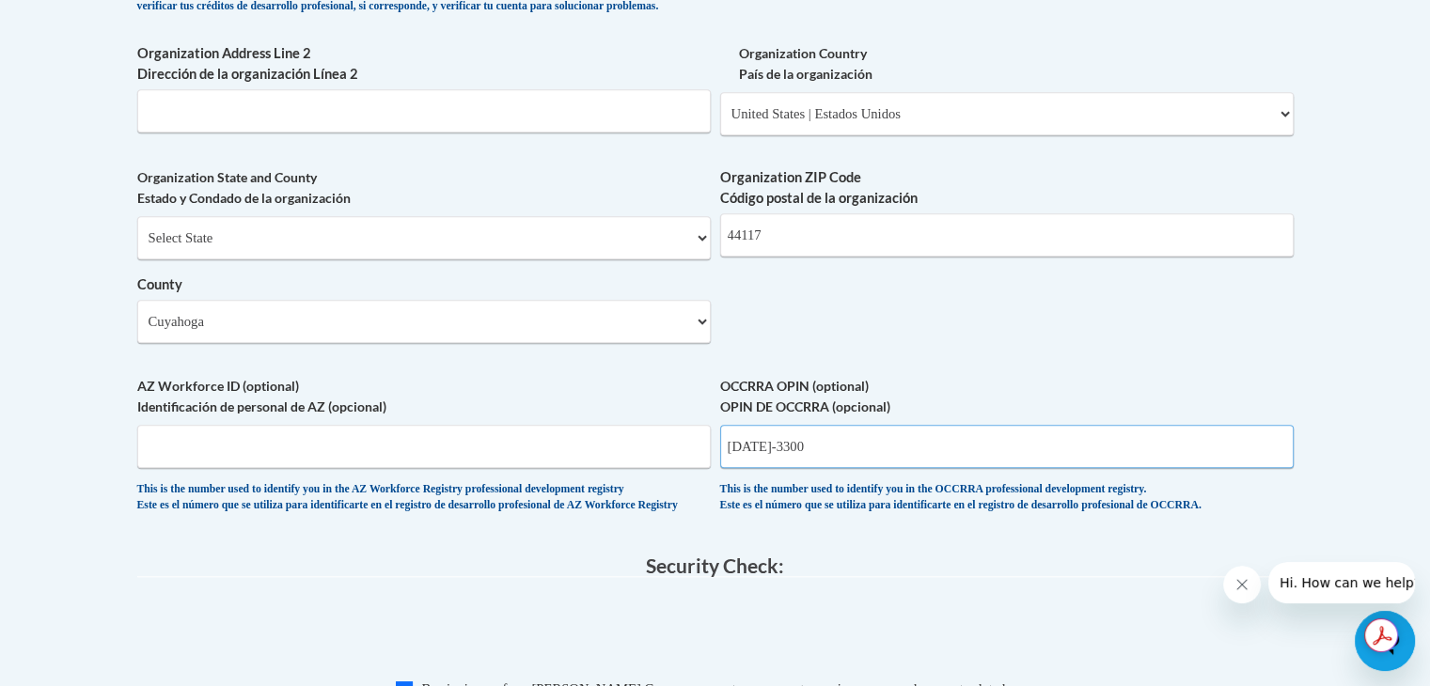
click at [828, 468] on input "[DATE]-3300" at bounding box center [1006, 446] width 573 height 43
type input "1"
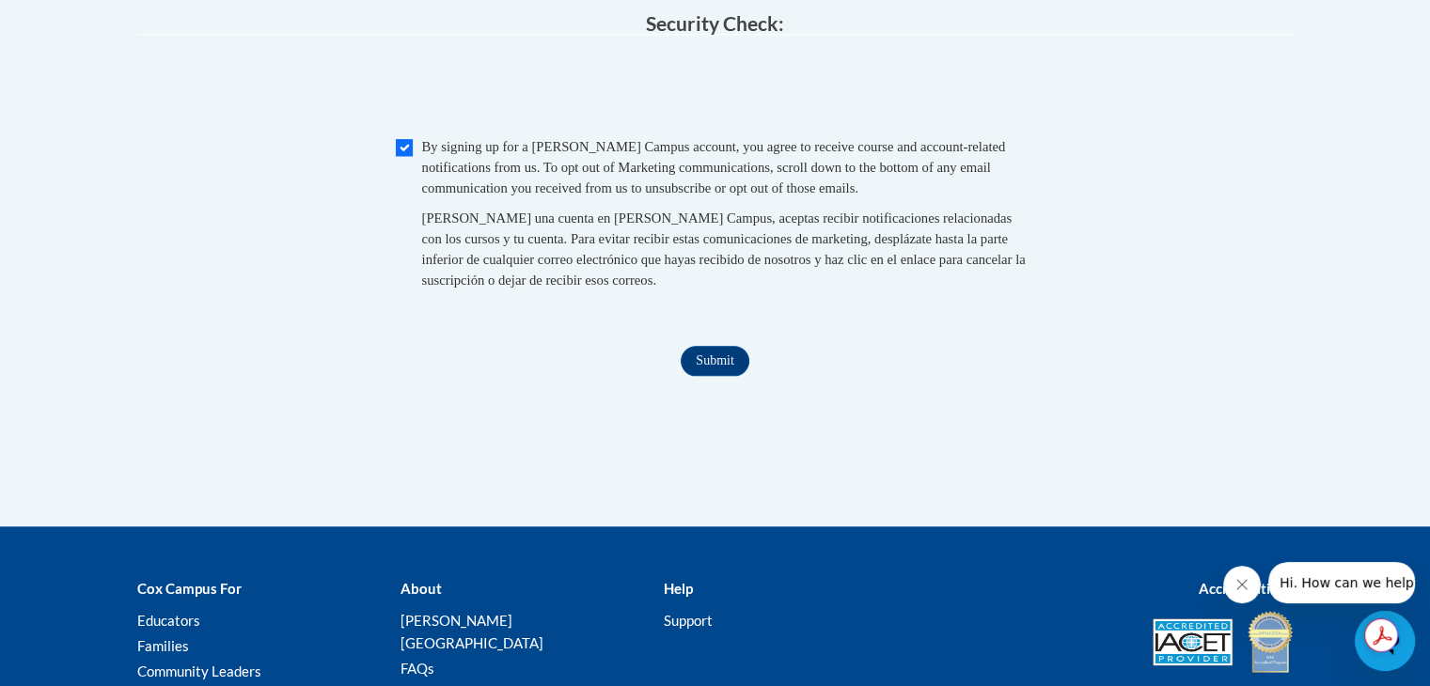
scroll to position [1968, 0]
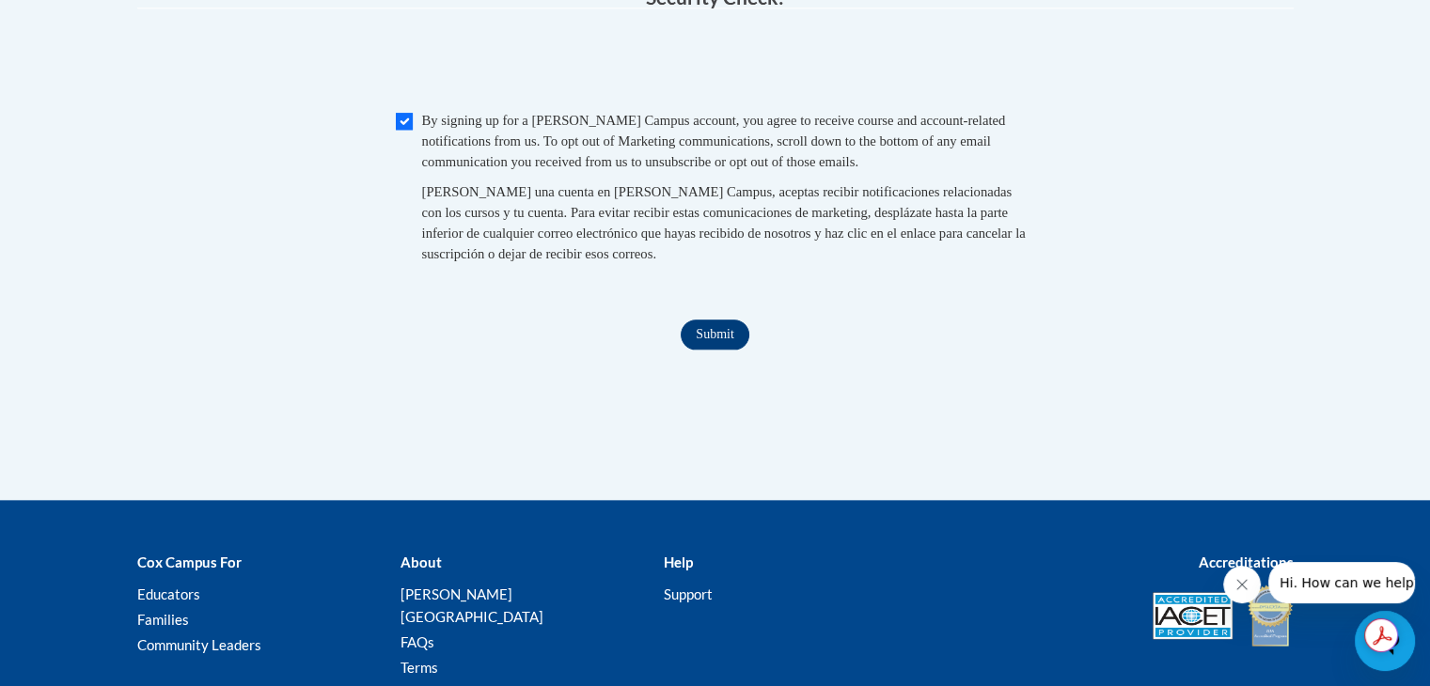
type input "11023300"
click at [707, 350] on input "Submit" at bounding box center [715, 335] width 68 height 30
